Goal: Find specific page/section: Find specific page/section

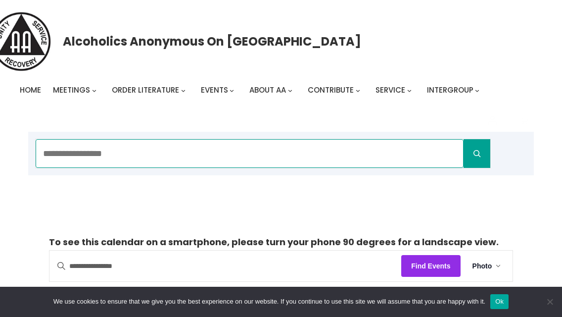
click at [158, 156] on input "Search" at bounding box center [250, 153] width 428 height 29
type input "******"
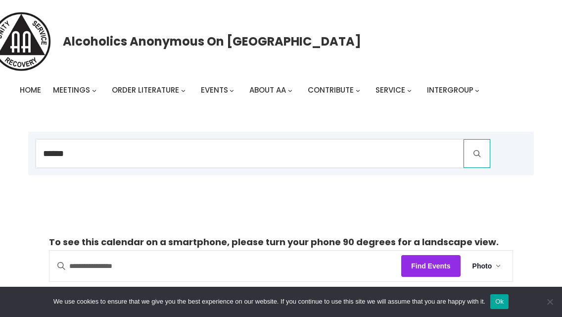
click at [474, 149] on icon "Search" at bounding box center [477, 153] width 12 height 12
